Goal: Information Seeking & Learning: Learn about a topic

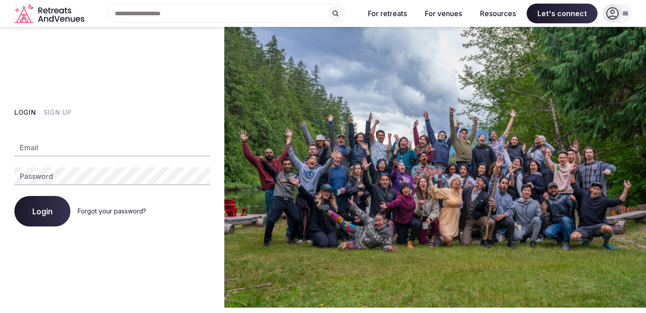
click at [75, 137] on div "Email Password Login Forgot your password?" at bounding box center [112, 177] width 196 height 99
click at [70, 146] on input "Email" at bounding box center [112, 148] width 196 height 18
type input "**********"
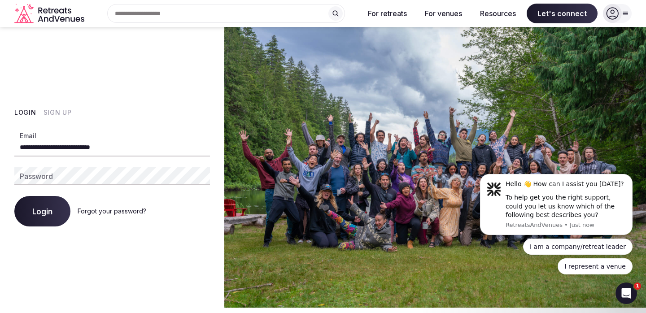
click at [78, 187] on div "**********" at bounding box center [112, 177] width 196 height 99
click at [121, 216] on div "Login Forgot your password?" at bounding box center [112, 211] width 196 height 31
click at [118, 210] on link "Forgot your password?" at bounding box center [112, 211] width 69 height 8
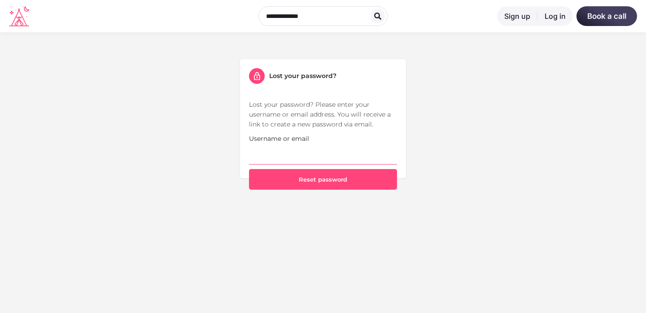
click at [267, 148] on input "Username or email" at bounding box center [323, 154] width 148 height 21
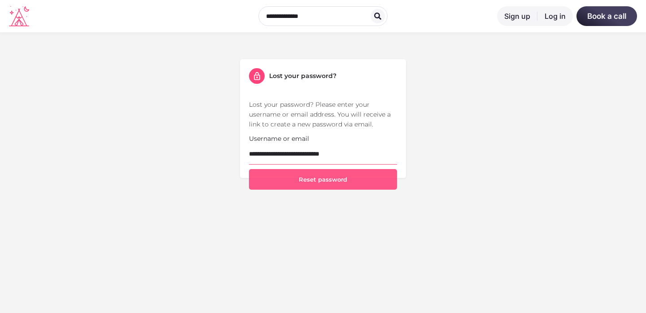
type input "**********"
click at [355, 180] on button "Reset password" at bounding box center [323, 179] width 148 height 21
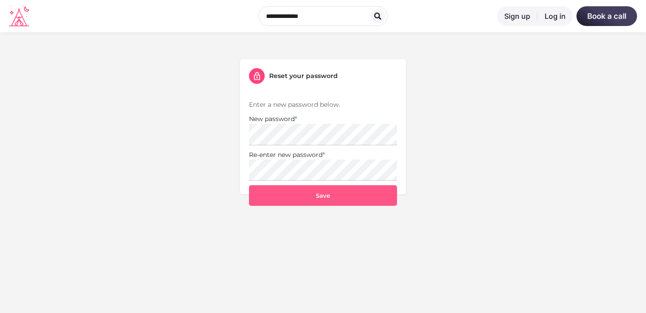
click at [318, 193] on button "Save" at bounding box center [323, 195] width 148 height 21
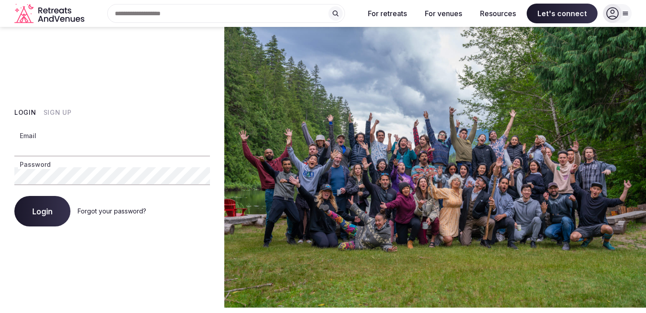
click at [67, 148] on input "Email" at bounding box center [112, 148] width 196 height 18
type input "**********"
click at [40, 217] on button "Login" at bounding box center [42, 211] width 56 height 31
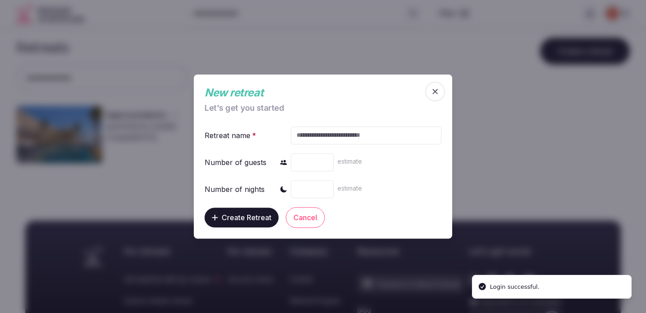
click at [437, 88] on icon "button" at bounding box center [435, 91] width 9 height 9
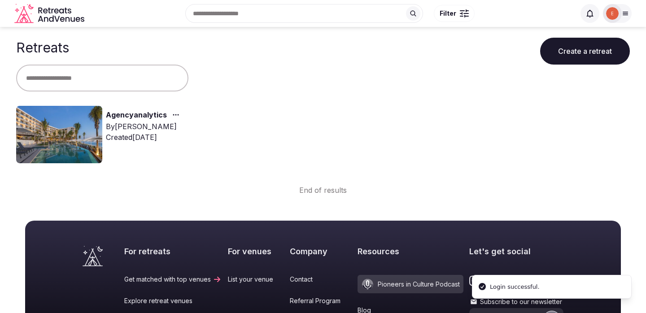
click at [129, 131] on div "By [PERSON_NAME]" at bounding box center [144, 126] width 77 height 11
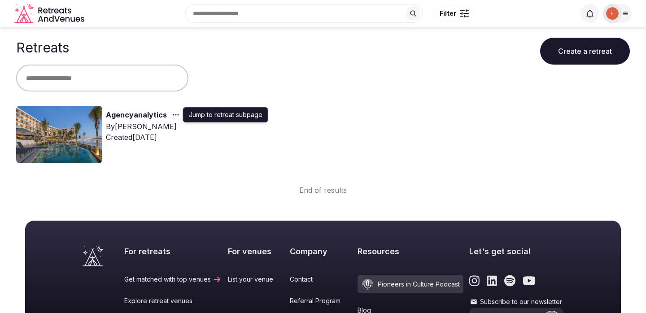
click at [175, 115] on icon "button" at bounding box center [175, 114] width 7 height 7
click at [75, 129] on img at bounding box center [59, 134] width 86 height 57
click at [77, 140] on img at bounding box center [59, 134] width 86 height 57
click at [129, 116] on link "Agencyanalytics" at bounding box center [136, 116] width 61 height 12
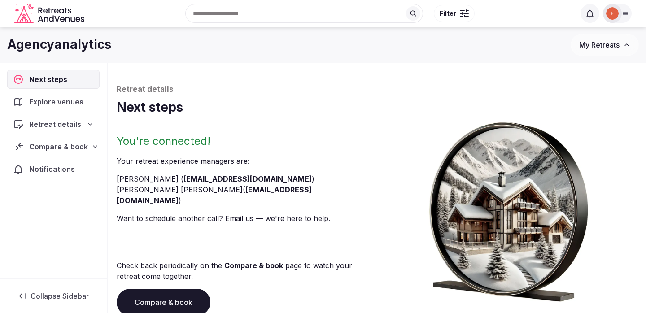
click at [56, 99] on span "Explore venues" at bounding box center [58, 101] width 58 height 11
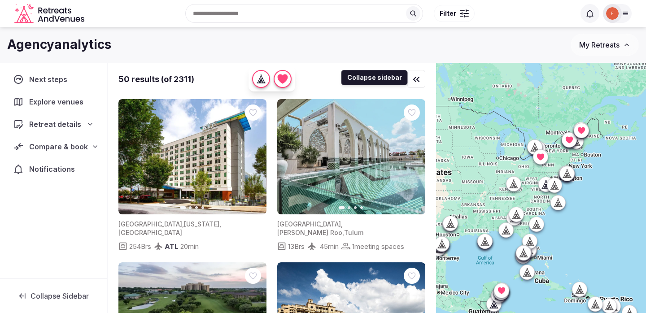
click at [421, 76] on icon "button" at bounding box center [416, 79] width 11 height 11
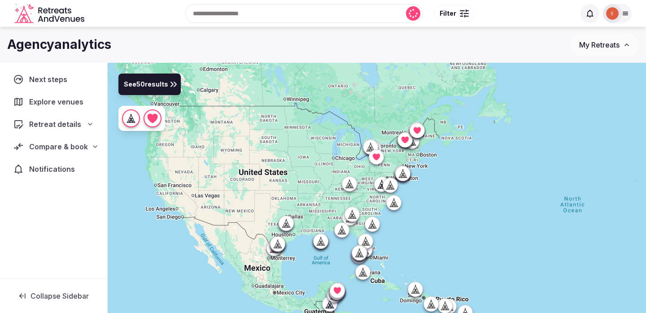
click at [156, 84] on span "See 50 results" at bounding box center [146, 85] width 44 height 10
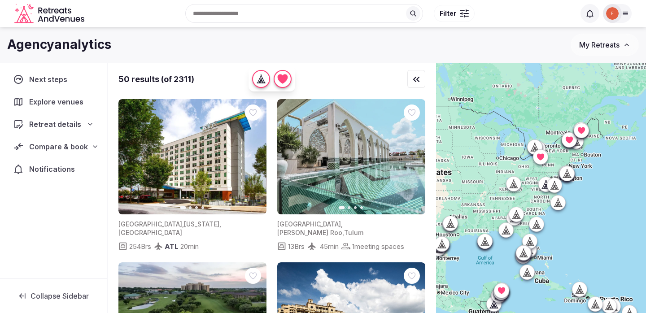
scroll to position [509, 0]
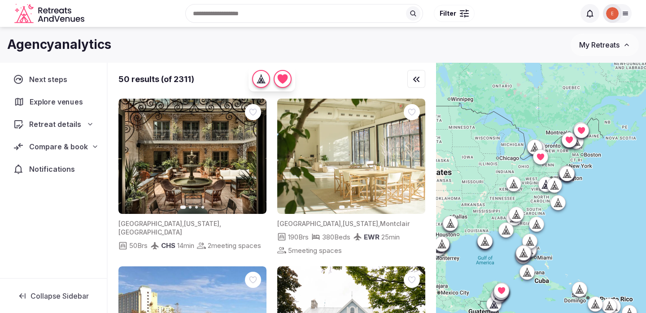
click at [66, 101] on span "Explore venues" at bounding box center [58, 101] width 57 height 11
click at [66, 101] on span "Explore venues" at bounding box center [58, 101] width 58 height 11
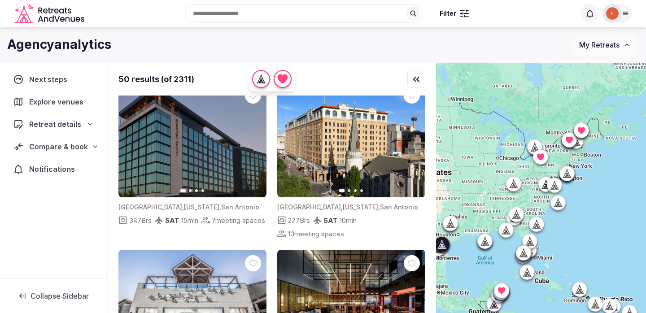
scroll to position [4017, 0]
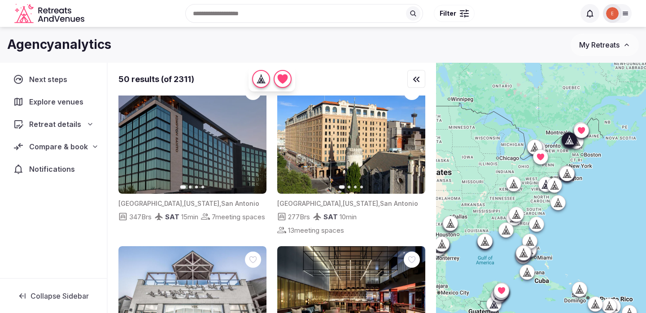
click at [415, 297] on button "Next slide" at bounding box center [413, 304] width 14 height 14
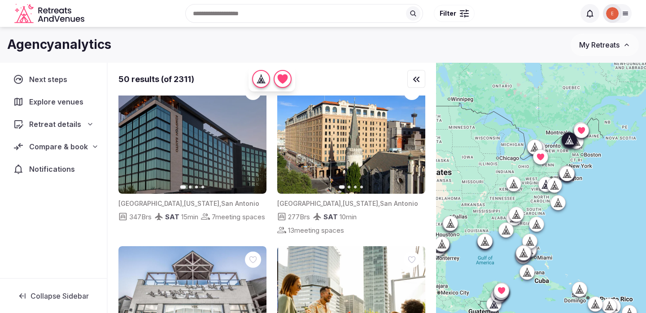
click at [413, 301] on icon "button" at bounding box center [412, 304] width 7 height 7
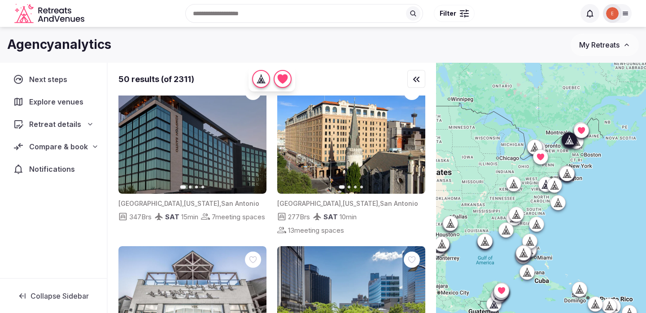
click at [413, 301] on icon "button" at bounding box center [412, 304] width 7 height 7
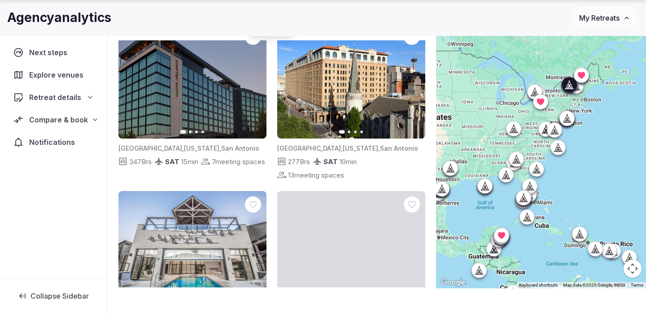
scroll to position [66, 0]
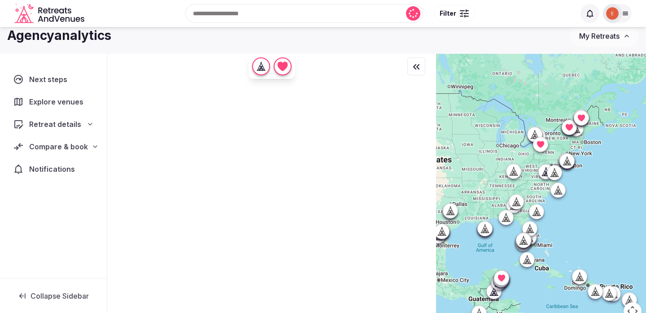
scroll to position [0, 0]
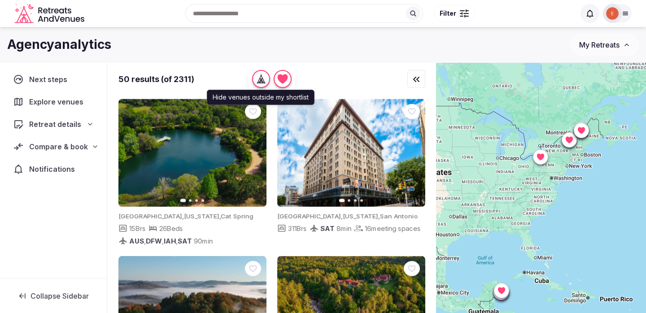
click at [260, 81] on icon "button" at bounding box center [260, 81] width 2 height 3
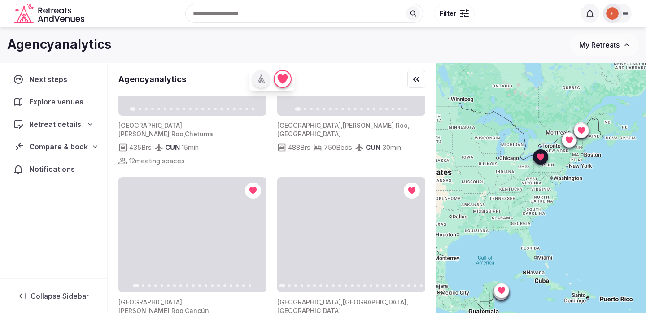
scroll to position [626, 0]
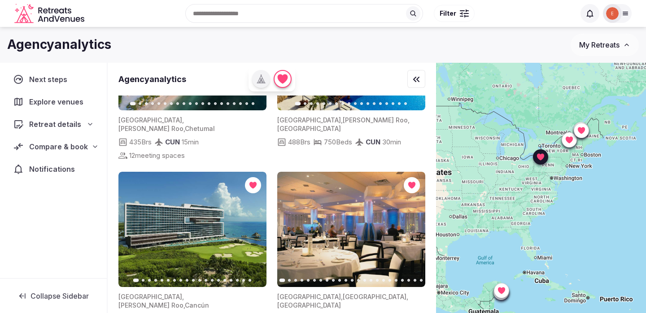
click at [418, 222] on button "Next slide" at bounding box center [413, 229] width 14 height 14
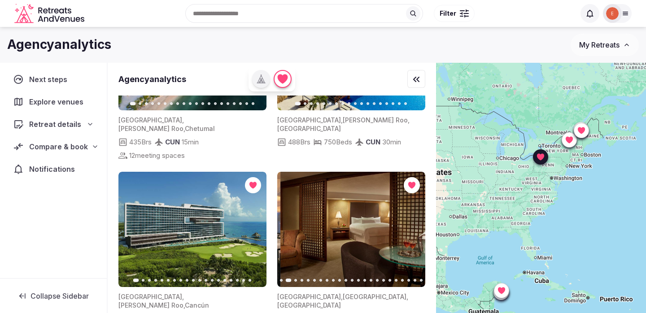
click at [418, 222] on button "Next slide" at bounding box center [413, 229] width 14 height 14
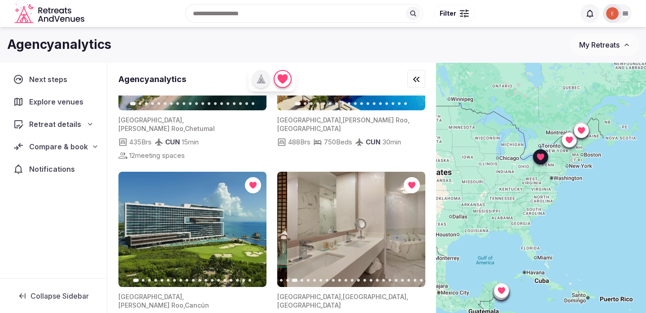
click at [418, 222] on button "Next slide" at bounding box center [413, 229] width 14 height 14
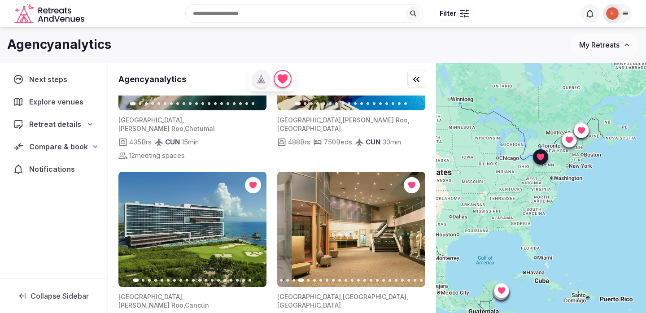
click at [418, 222] on button "Next slide" at bounding box center [413, 229] width 14 height 14
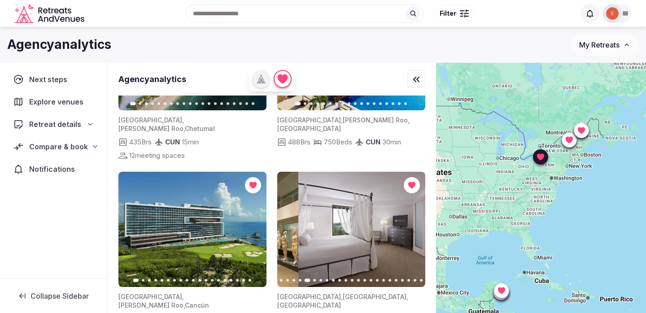
click at [418, 222] on button "Next slide" at bounding box center [413, 229] width 14 height 14
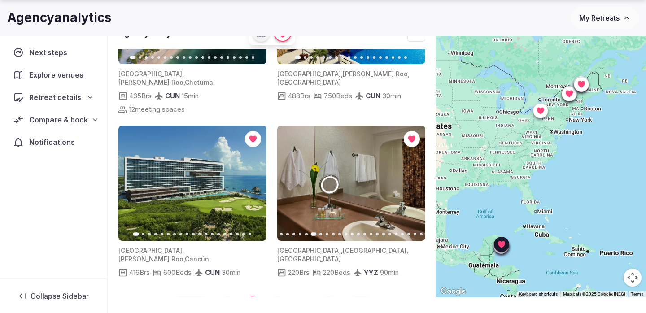
scroll to position [619, 0]
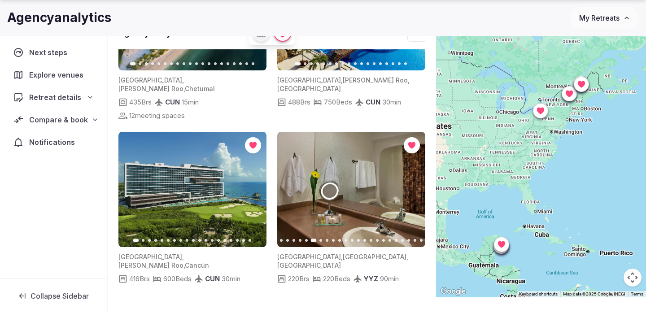
click at [269, 302] on button "3" at bounding box center [278, 313] width 22 height 22
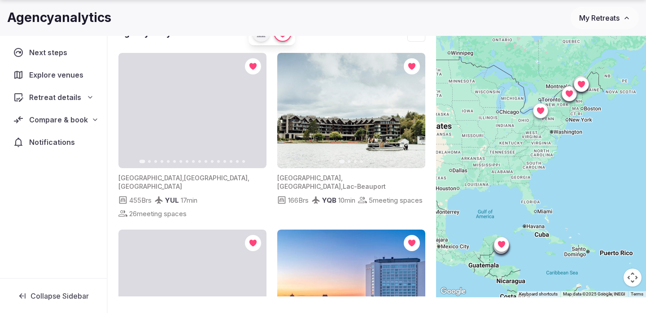
scroll to position [626, 0]
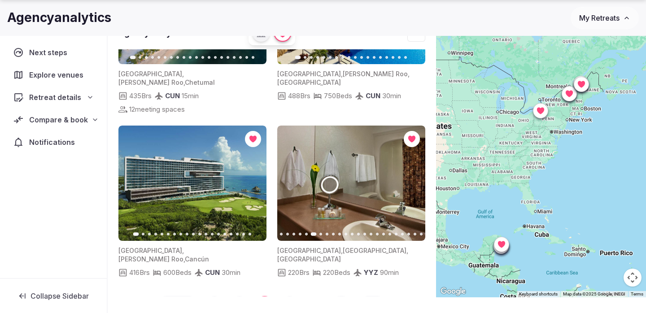
click at [293, 296] on button "4" at bounding box center [290, 307] width 22 height 22
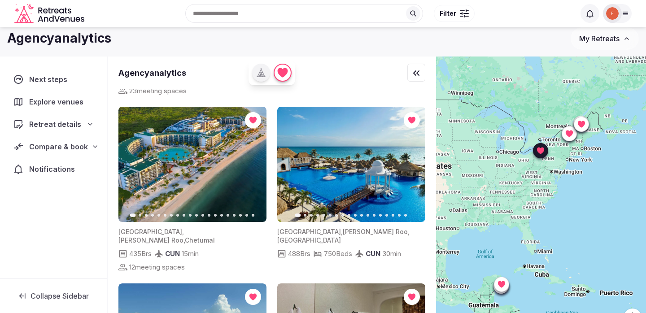
scroll to position [500, 0]
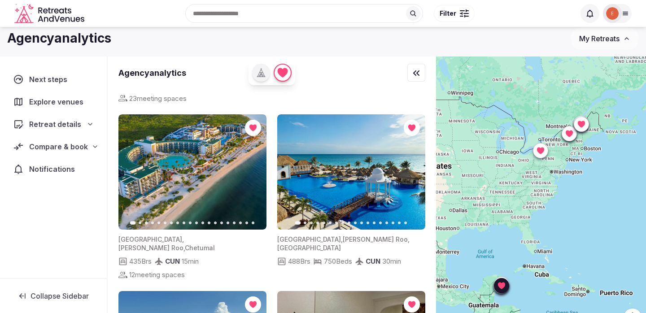
click at [254, 165] on button "Next slide" at bounding box center [254, 172] width 14 height 14
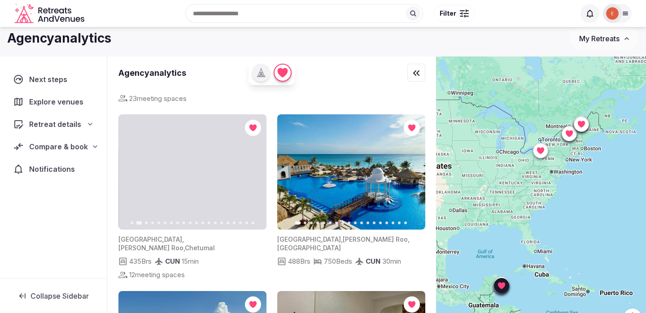
click at [254, 165] on button "Next slide" at bounding box center [254, 172] width 14 height 14
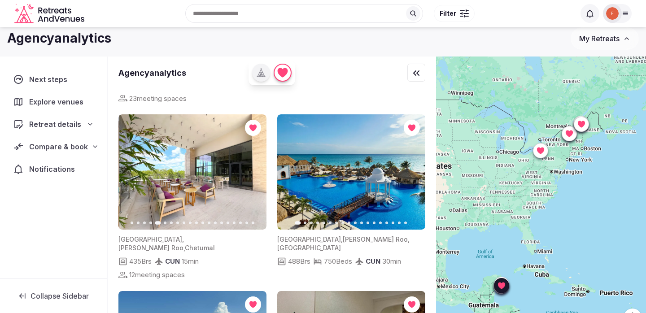
click at [162, 197] on img at bounding box center [193, 171] width 148 height 115
click at [183, 165] on img at bounding box center [192, 171] width 148 height 115
click at [147, 244] on span "[PERSON_NAME] Roo" at bounding box center [150, 248] width 65 height 8
click at [182, 236] on span "," at bounding box center [183, 240] width 2 height 8
click at [176, 244] on body "Search Popular Destinations [GEOGRAPHIC_DATA], [GEOGRAPHIC_DATA] [GEOGRAPHIC_DA…" at bounding box center [323, 166] width 646 height 344
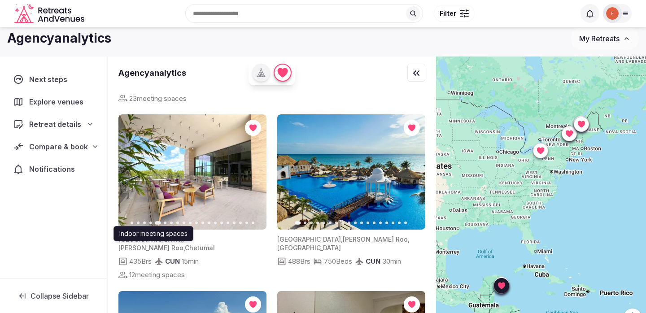
click at [168, 171] on img at bounding box center [192, 171] width 148 height 115
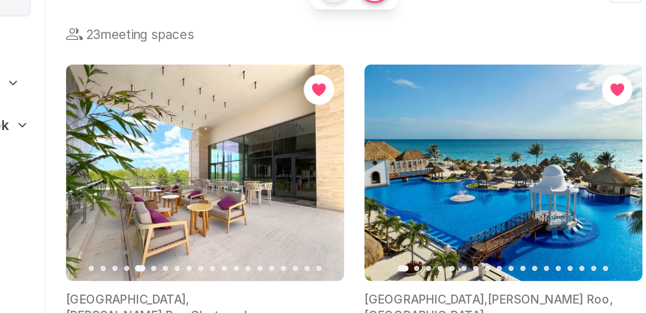
click at [182, 195] on img at bounding box center [192, 171] width 148 height 115
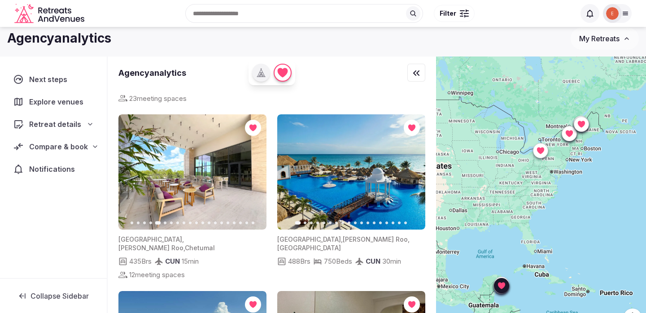
click at [201, 244] on span "Chetumal" at bounding box center [200, 248] width 30 height 8
click at [329, 184] on img at bounding box center [351, 171] width 148 height 115
click at [178, 177] on img at bounding box center [192, 171] width 148 height 115
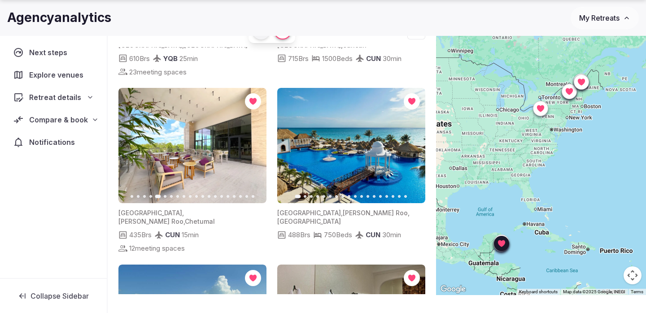
scroll to position [479, 0]
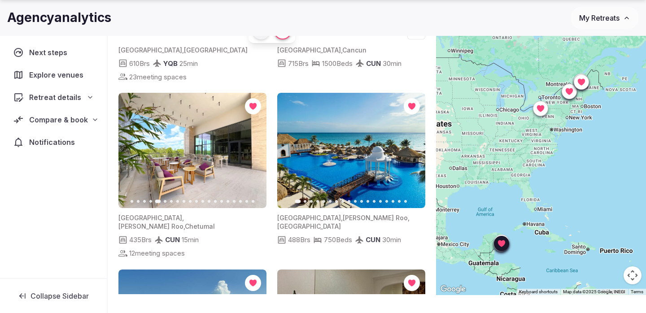
click at [159, 223] on span "[PERSON_NAME] Roo" at bounding box center [150, 227] width 65 height 8
click at [151, 249] on span "12 meeting spaces" at bounding box center [157, 253] width 56 height 9
click at [128, 235] on div "435 Brs" at bounding box center [134, 240] width 33 height 11
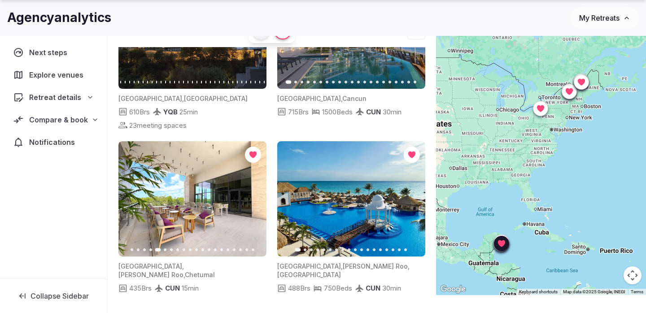
scroll to position [430, 0]
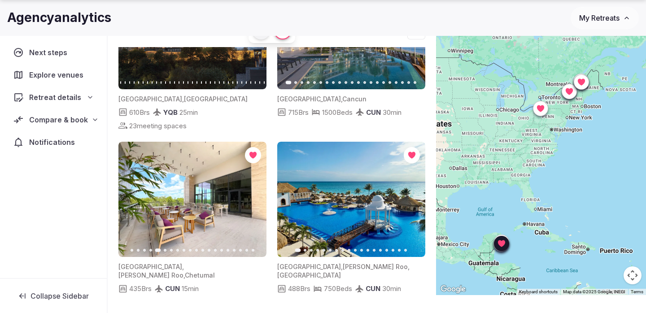
click at [165, 169] on img at bounding box center [192, 199] width 148 height 115
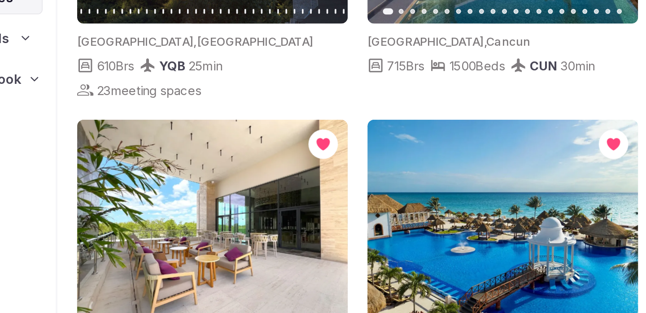
click at [255, 196] on icon "button" at bounding box center [253, 199] width 7 height 7
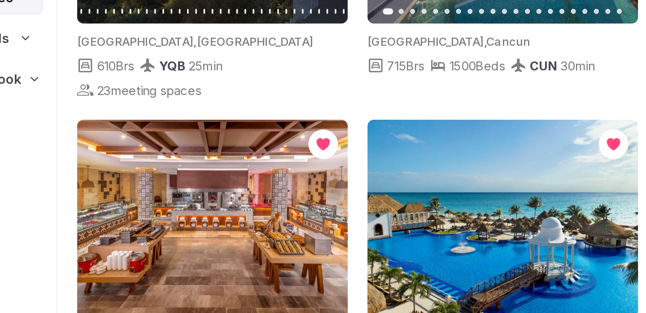
click at [255, 196] on icon "button" at bounding box center [253, 199] width 7 height 7
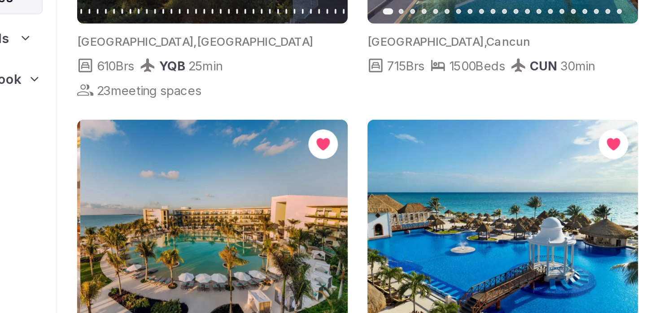
click at [255, 196] on icon "button" at bounding box center [253, 199] width 7 height 7
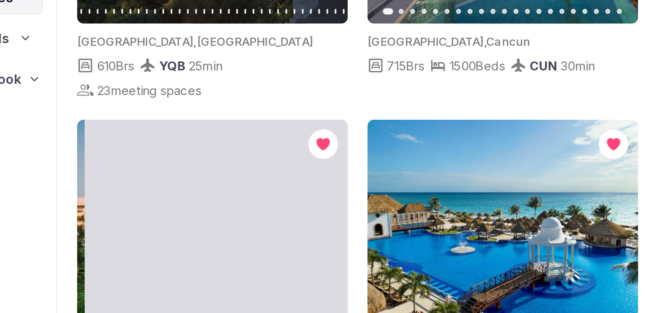
click at [255, 196] on icon "button" at bounding box center [253, 199] width 7 height 7
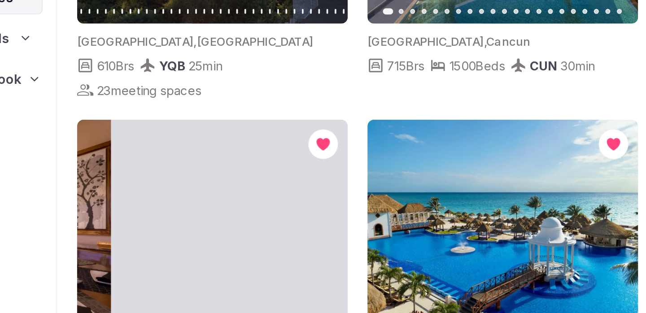
click at [255, 196] on icon "button" at bounding box center [253, 199] width 7 height 7
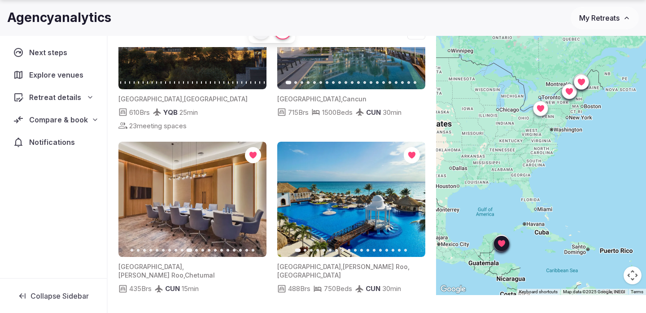
click at [257, 196] on icon "button" at bounding box center [253, 199] width 7 height 7
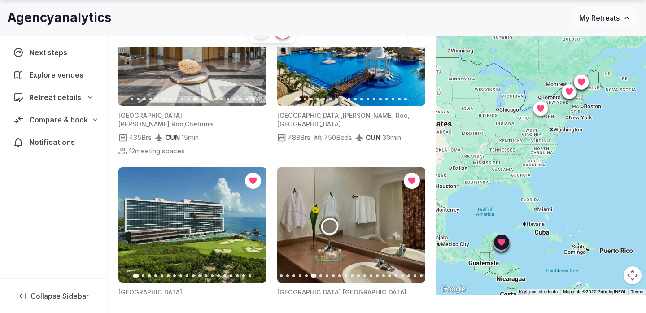
scroll to position [626, 0]
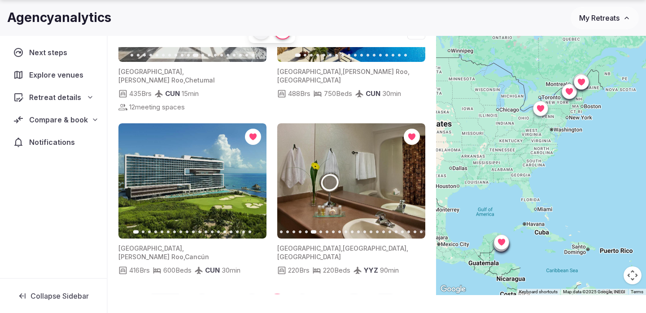
click at [306, 294] on button "5" at bounding box center [303, 305] width 22 height 22
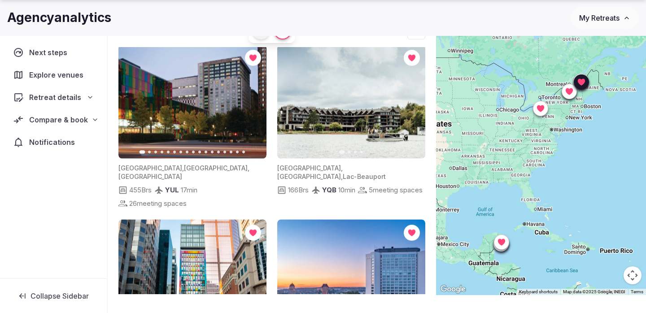
scroll to position [0, 0]
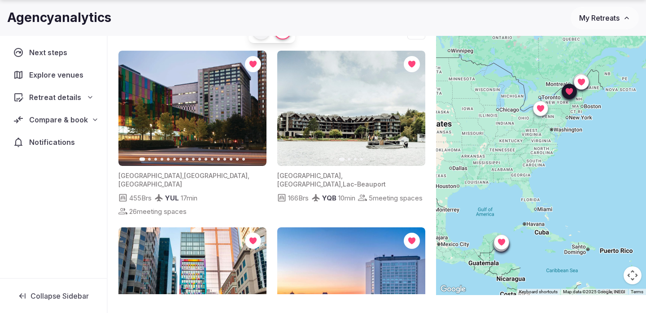
click at [255, 111] on icon "button" at bounding box center [253, 108] width 7 height 7
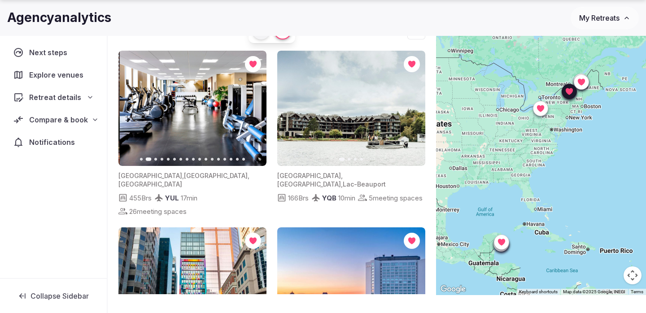
click at [254, 112] on icon "button" at bounding box center [253, 108] width 7 height 7
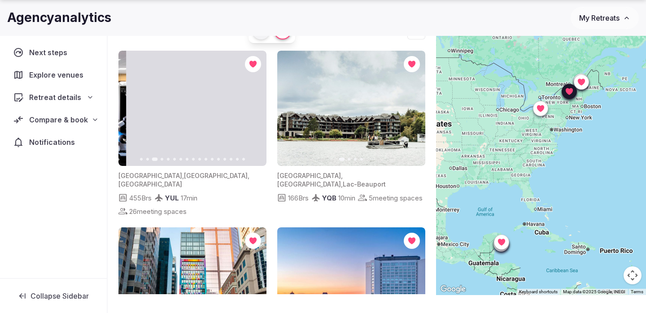
click at [254, 112] on icon "button" at bounding box center [253, 108] width 7 height 7
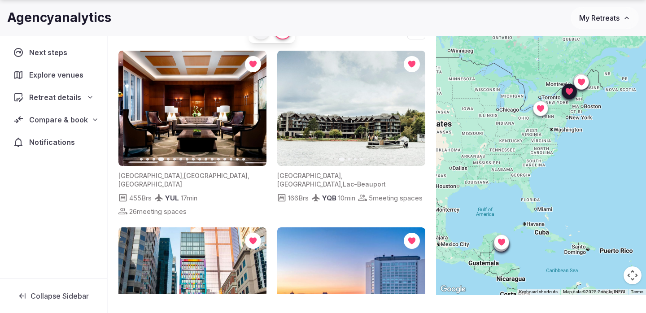
click at [145, 180] on div "[GEOGRAPHIC_DATA] , [GEOGRAPHIC_DATA] , [GEOGRAPHIC_DATA]" at bounding box center [190, 180] width 145 height 18
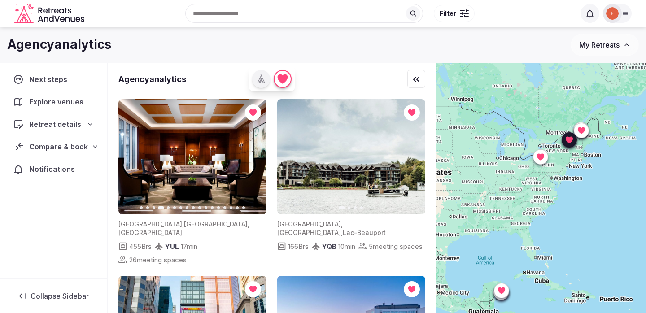
click at [168, 166] on img at bounding box center [192, 156] width 148 height 115
click at [566, 140] on icon at bounding box center [569, 140] width 9 height 9
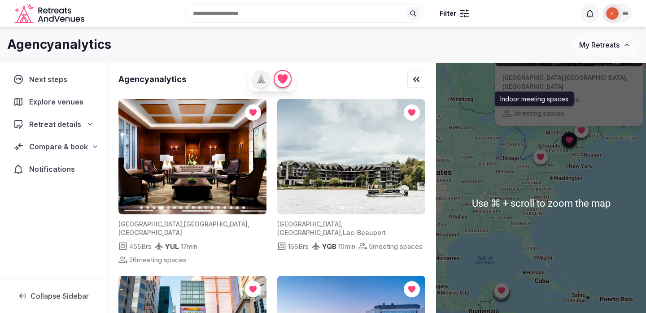
click at [551, 96] on p "Indoor meeting spaces" at bounding box center [534, 99] width 68 height 9
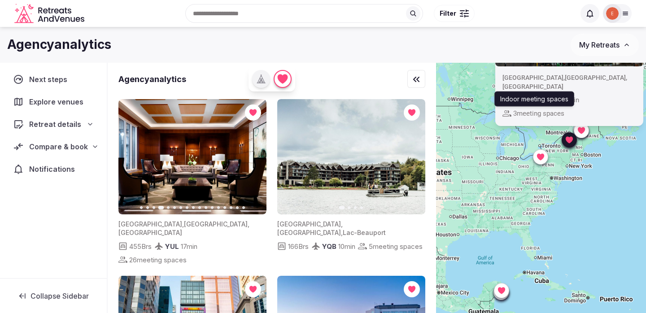
click at [541, 254] on div "Previous slide Next slide [GEOGRAPHIC_DATA] , [GEOGRAPHIC_DATA] , [GEOGRAPHIC_D…" at bounding box center [541, 203] width 210 height 281
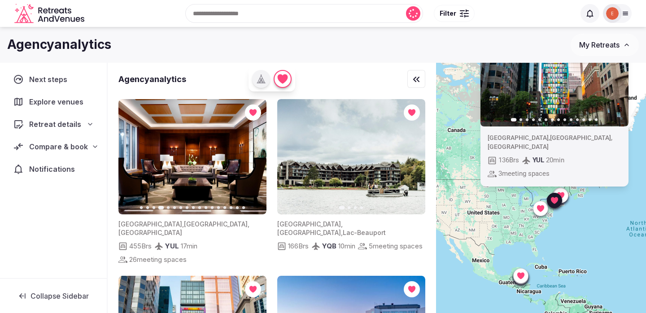
click at [548, 142] on div "[GEOGRAPHIC_DATA] , [GEOGRAPHIC_DATA] , [GEOGRAPHIC_DATA] 136 Brs YUL 20 min 3 …" at bounding box center [555, 157] width 148 height 60
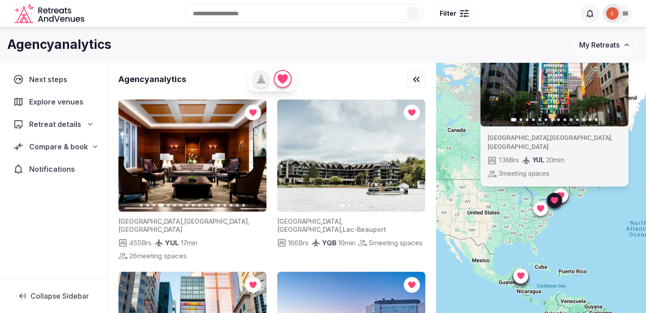
click at [547, 127] on img at bounding box center [555, 69] width 148 height 115
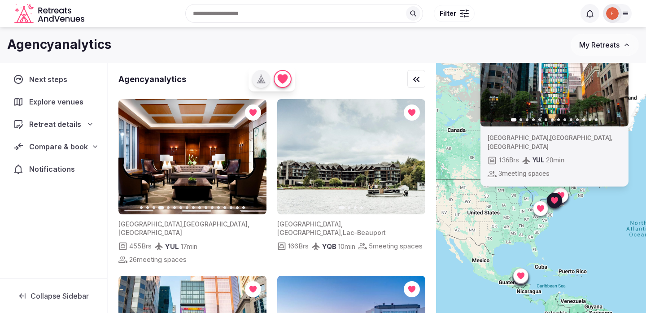
click at [616, 73] on icon "button" at bounding box center [616, 69] width 7 height 7
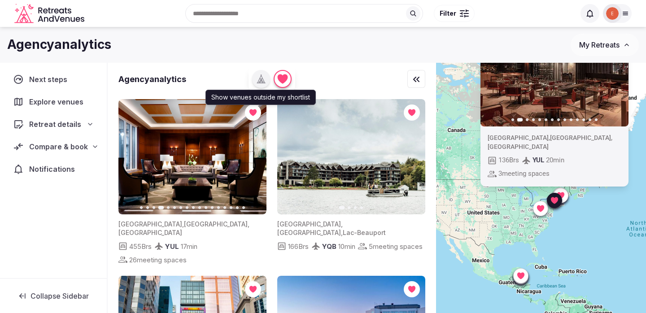
click at [267, 78] on div "button" at bounding box center [261, 79] width 18 height 18
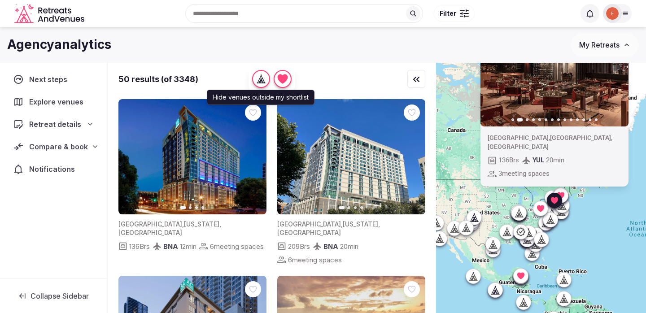
click at [262, 76] on icon "button" at bounding box center [261, 79] width 9 height 9
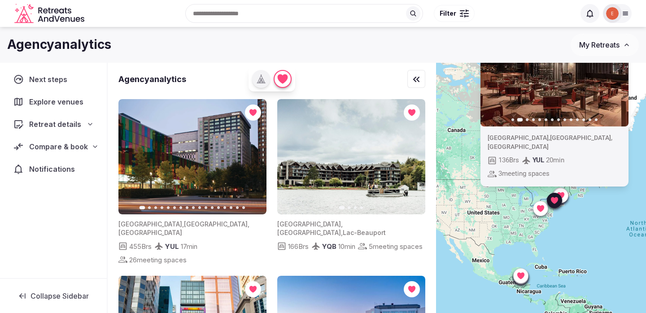
click at [65, 79] on span "Next steps" at bounding box center [50, 79] width 42 height 11
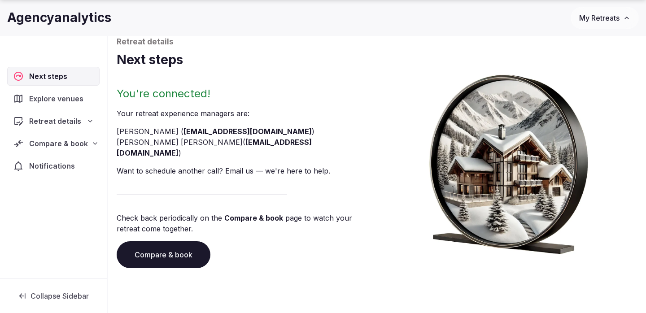
scroll to position [64, 0]
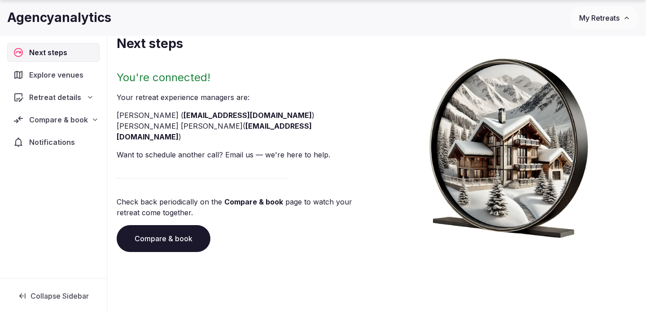
click at [60, 72] on span "Explore venues" at bounding box center [58, 75] width 58 height 11
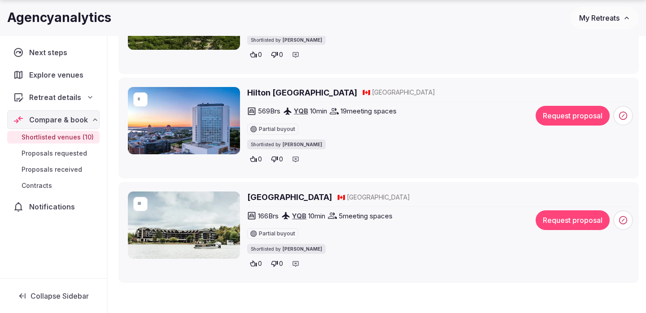
scroll to position [1034, 0]
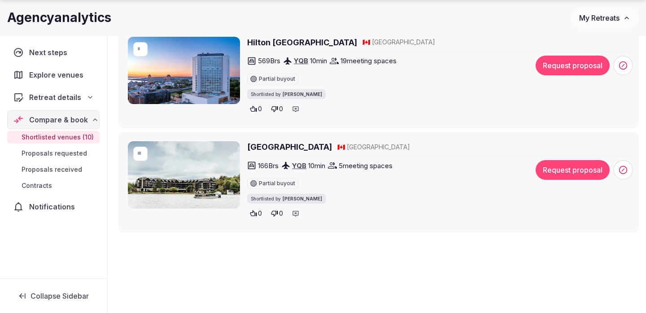
click at [198, 186] on img at bounding box center [184, 174] width 112 height 67
